Goal: Find specific page/section: Find specific page/section

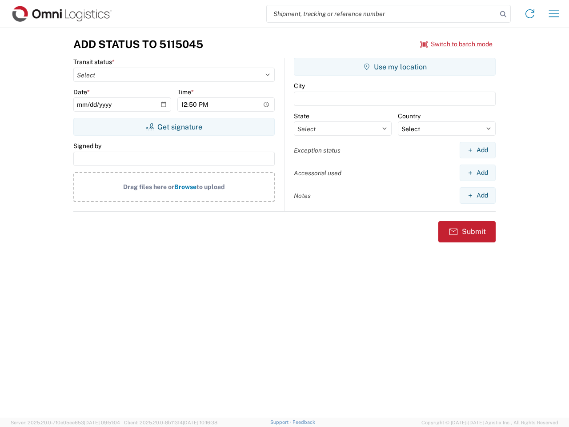
click at [382, 14] on input "search" at bounding box center [382, 13] width 230 height 17
click at [503, 14] on icon at bounding box center [503, 14] width 12 height 12
click at [530, 14] on icon at bounding box center [530, 14] width 14 height 14
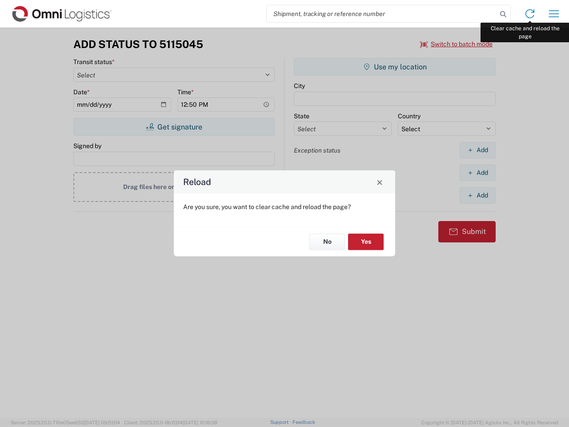
click at [554, 14] on div "Reload Are you sure, you want to clear cache and reload the page? No Yes" at bounding box center [284, 213] width 569 height 427
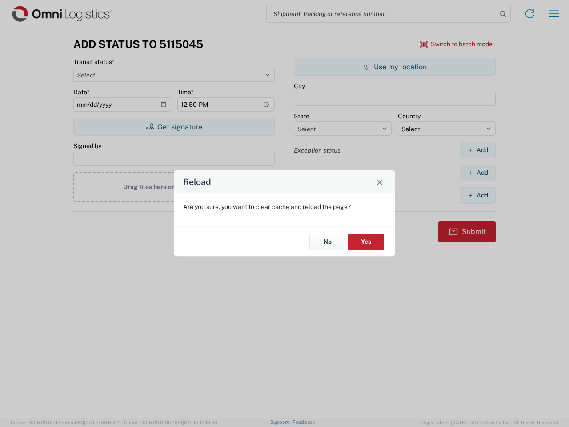
click at [457, 44] on div "Reload Are you sure, you want to clear cache and reload the page? No Yes" at bounding box center [284, 213] width 569 height 427
click at [174, 127] on div "Reload Are you sure, you want to clear cache and reload the page? No Yes" at bounding box center [284, 213] width 569 height 427
click at [395, 67] on div "Reload Are you sure, you want to clear cache and reload the page? No Yes" at bounding box center [284, 213] width 569 height 427
click at [478, 150] on div "Reload Are you sure, you want to clear cache and reload the page? No Yes" at bounding box center [284, 213] width 569 height 427
click at [478, 173] on div "Reload Are you sure, you want to clear cache and reload the page? No Yes" at bounding box center [284, 213] width 569 height 427
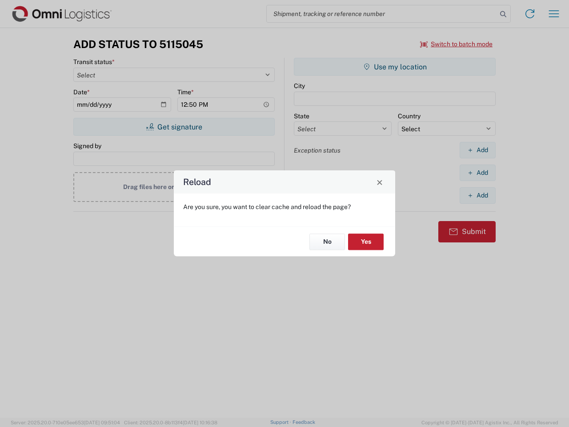
click at [478, 195] on div "Reload Are you sure, you want to clear cache and reload the page? No Yes" at bounding box center [284, 213] width 569 height 427
